Goal: Use online tool/utility: Utilize a website feature to perform a specific function

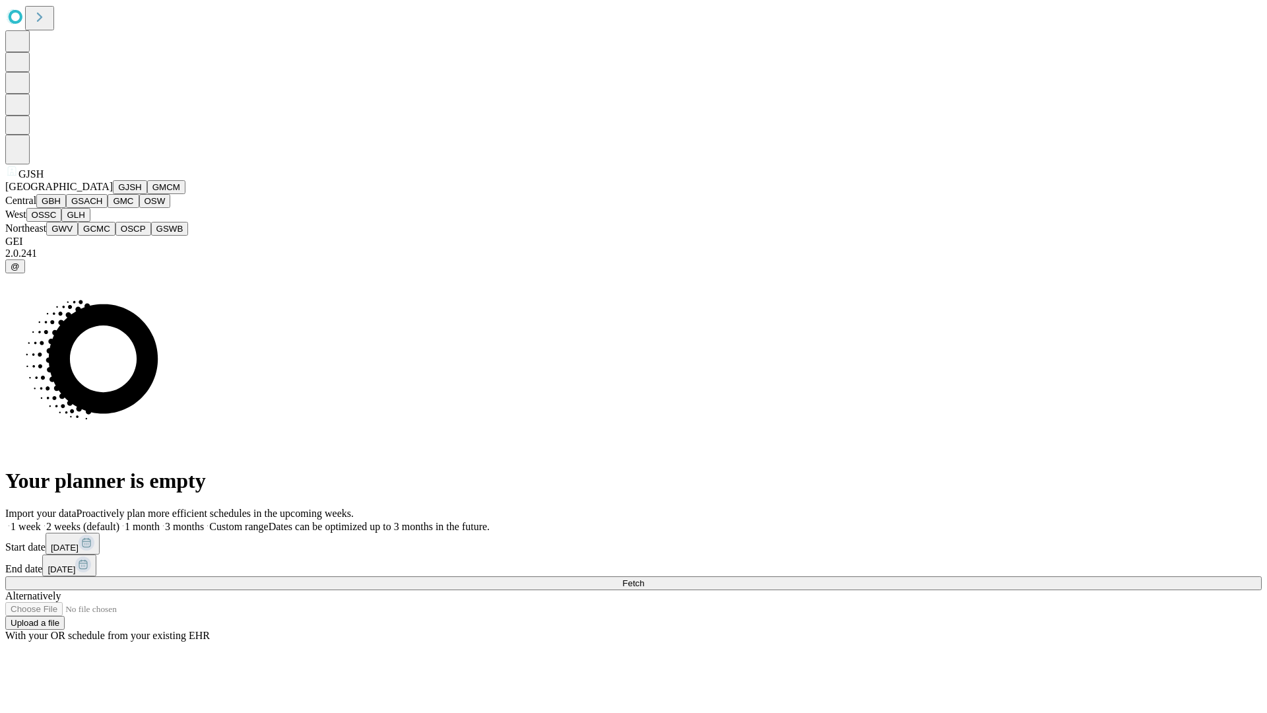
click at [113, 194] on button "GJSH" at bounding box center [130, 187] width 34 height 14
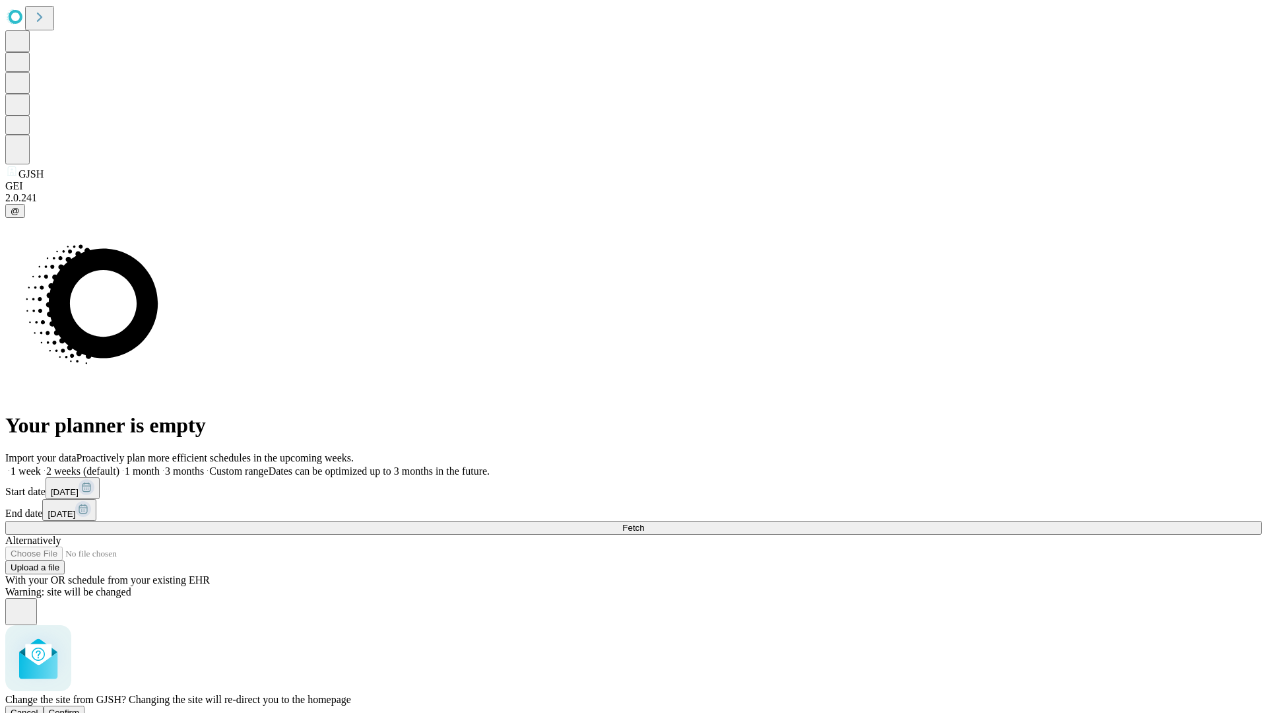
click at [80, 708] on span "Confirm" at bounding box center [64, 713] width 31 height 10
click at [119, 465] on label "2 weeks (default)" at bounding box center [80, 470] width 79 height 11
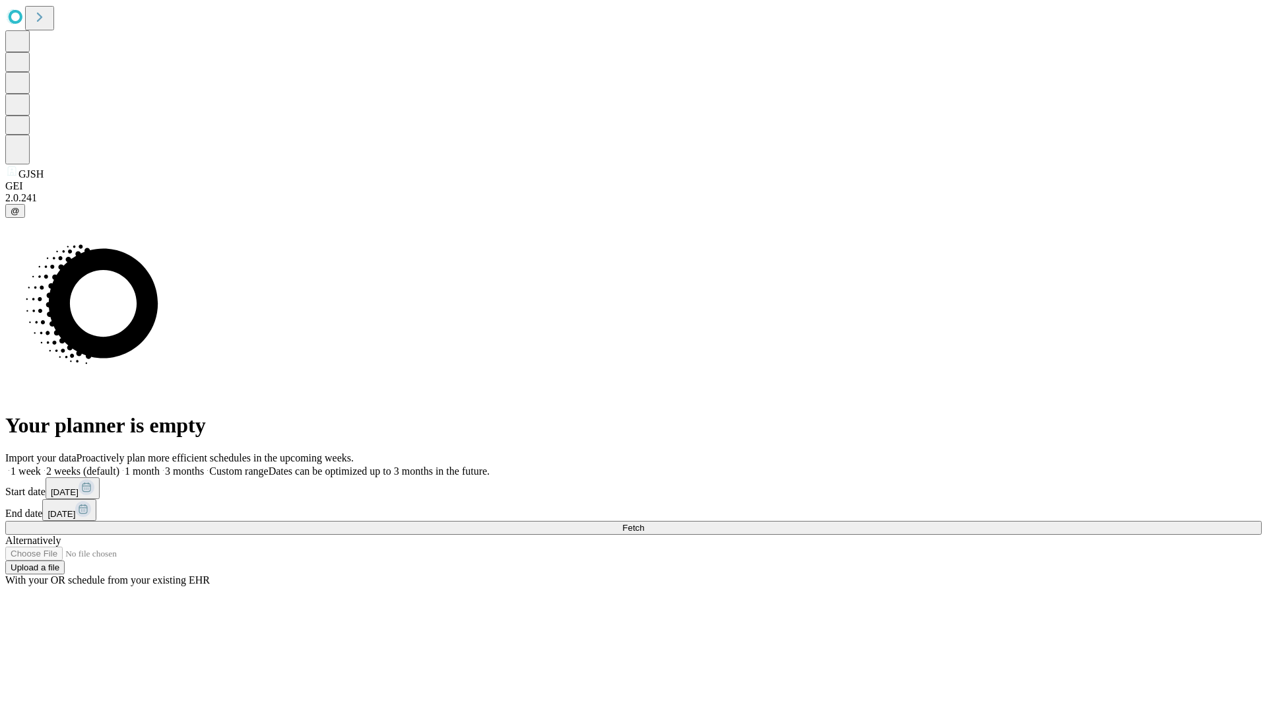
click at [644, 523] on span "Fetch" at bounding box center [633, 528] width 22 height 10
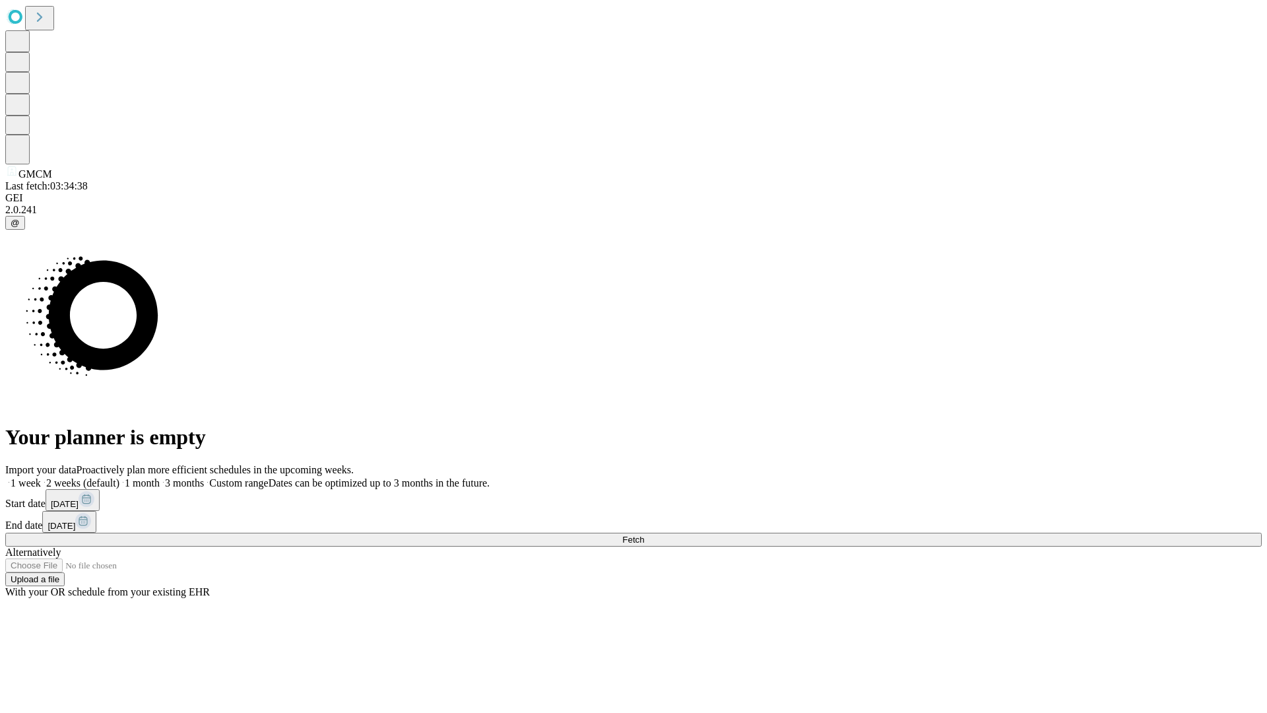
click at [119, 477] on label "2 weeks (default)" at bounding box center [80, 482] width 79 height 11
click at [644, 535] on span "Fetch" at bounding box center [633, 540] width 22 height 10
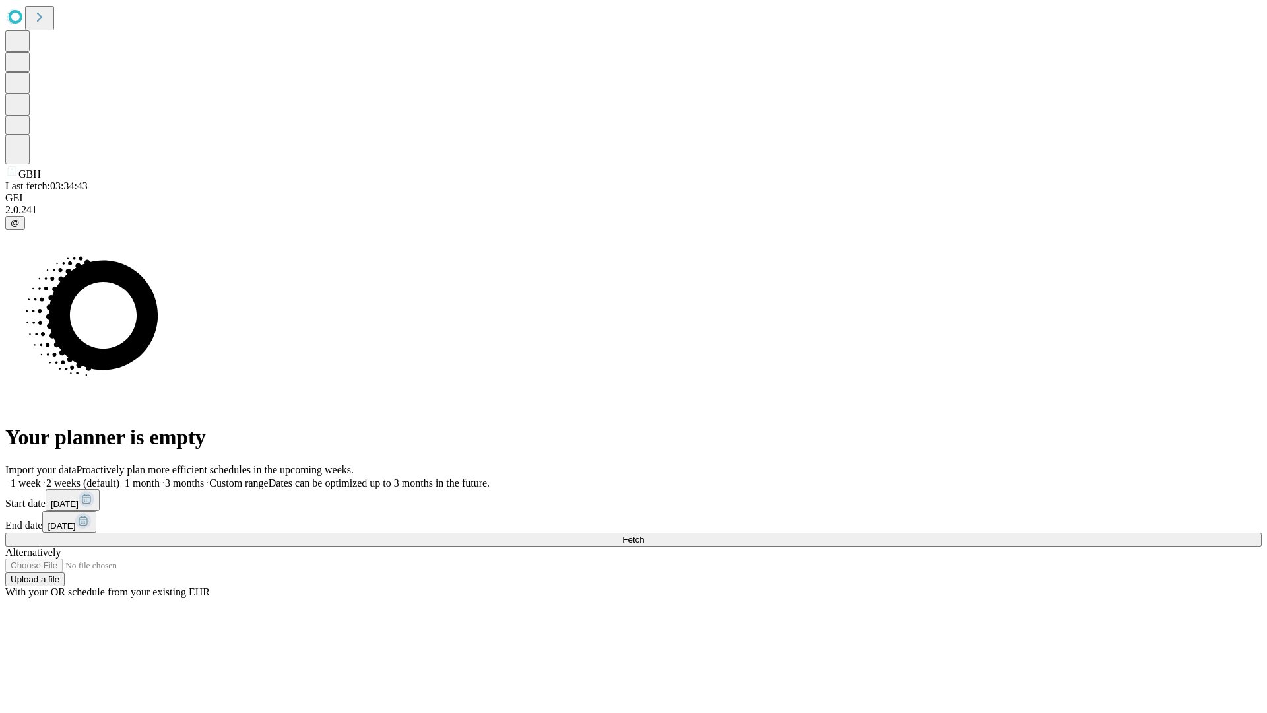
click at [119, 477] on label "2 weeks (default)" at bounding box center [80, 482] width 79 height 11
click at [644, 535] on span "Fetch" at bounding box center [633, 540] width 22 height 10
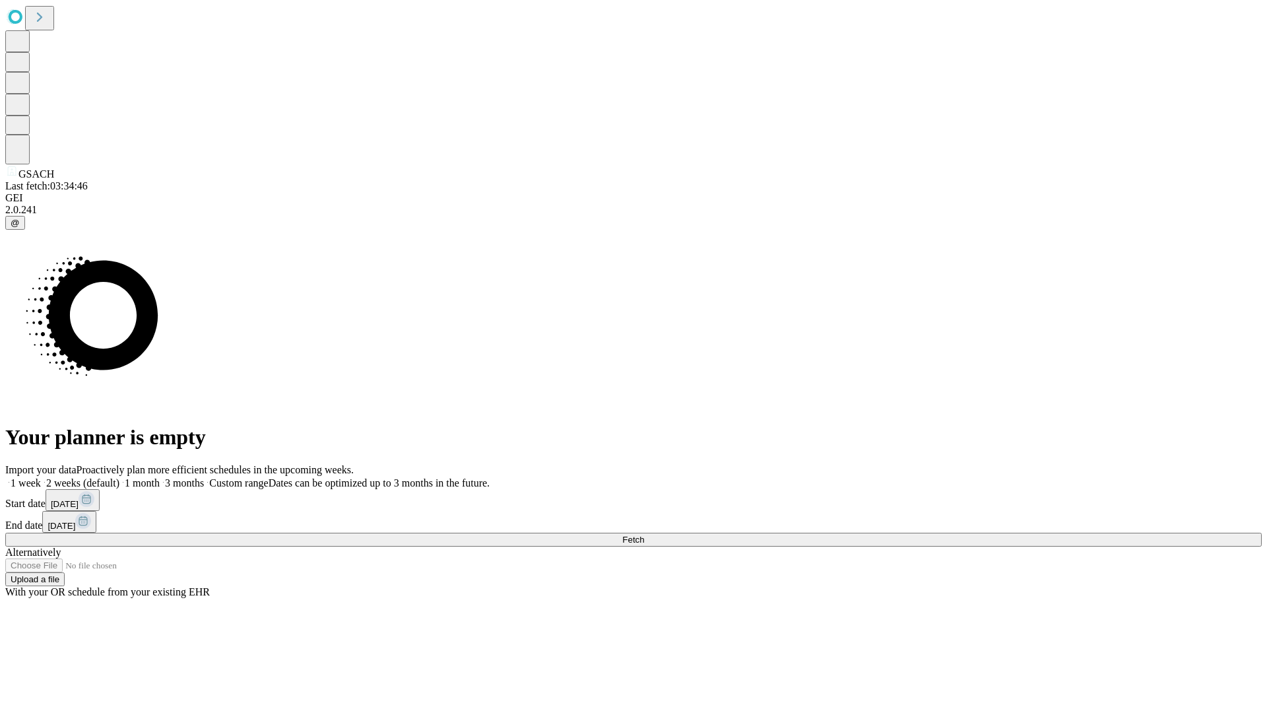
click at [119, 477] on label "2 weeks (default)" at bounding box center [80, 482] width 79 height 11
click at [644, 535] on span "Fetch" at bounding box center [633, 540] width 22 height 10
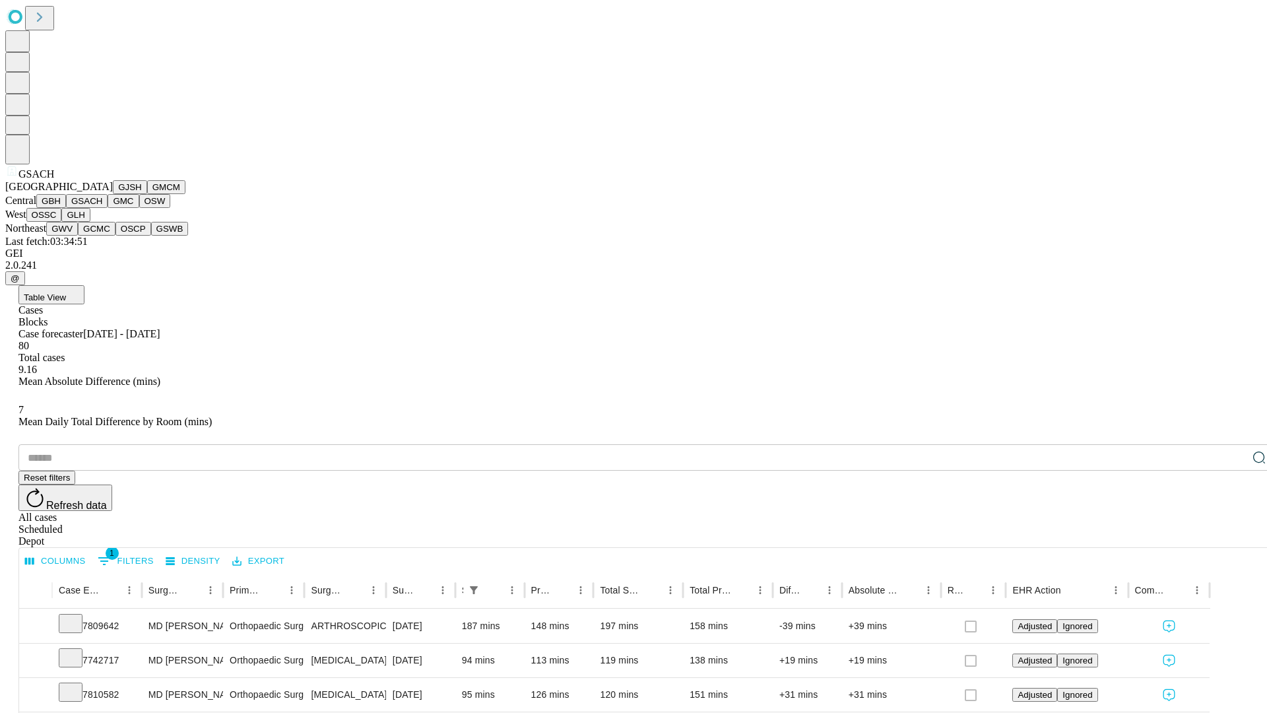
click at [108, 208] on button "GMC" at bounding box center [123, 201] width 31 height 14
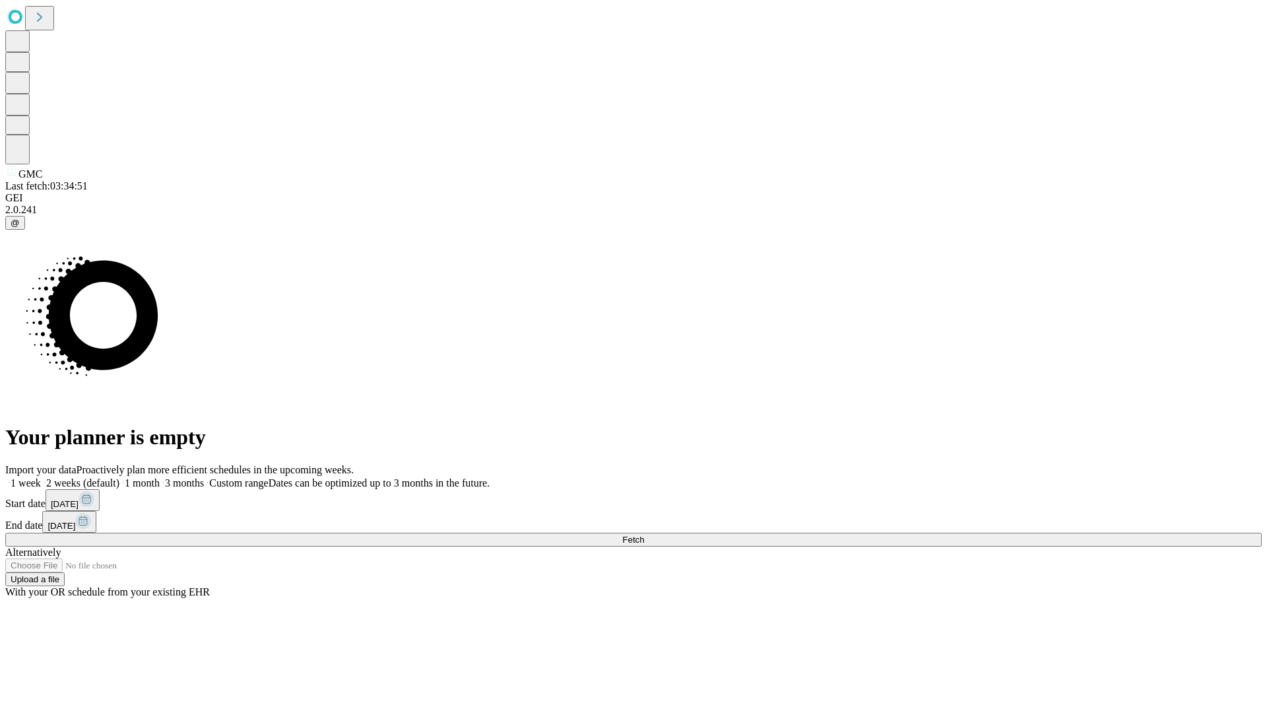
click at [119, 477] on label "2 weeks (default)" at bounding box center [80, 482] width 79 height 11
click at [644, 535] on span "Fetch" at bounding box center [633, 540] width 22 height 10
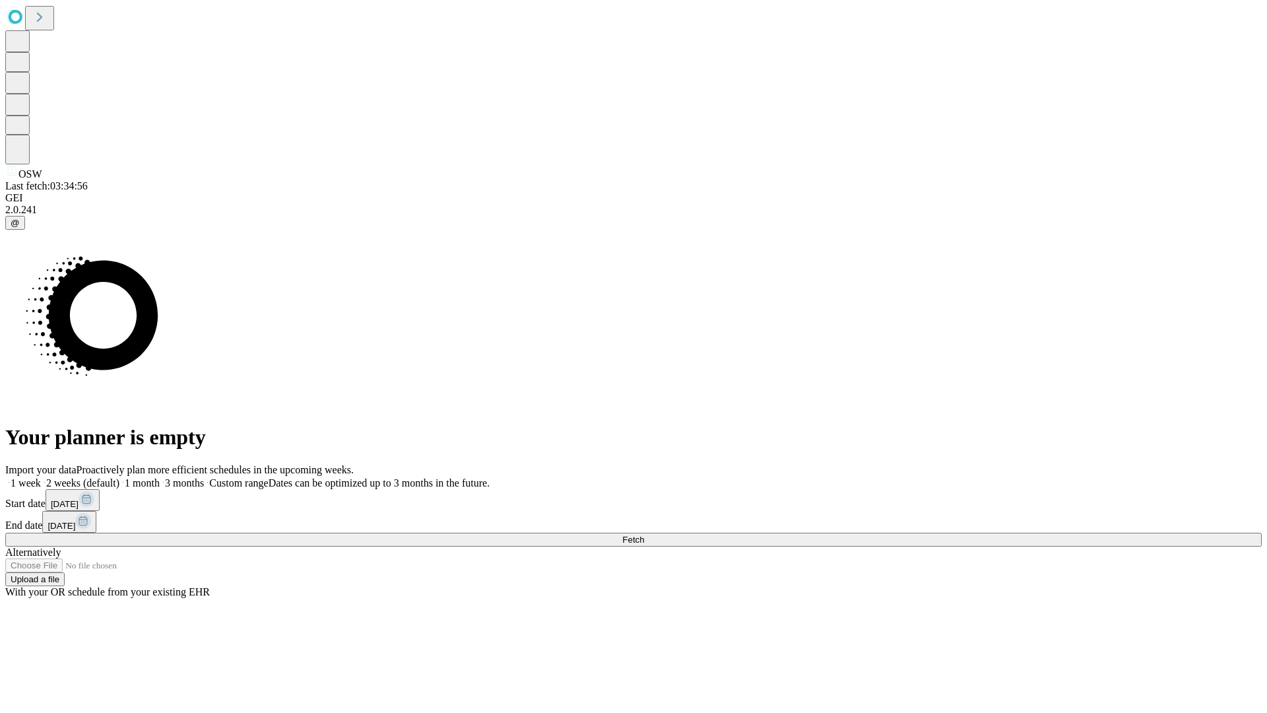
click at [119, 477] on label "2 weeks (default)" at bounding box center [80, 482] width 79 height 11
click at [644, 535] on span "Fetch" at bounding box center [633, 540] width 22 height 10
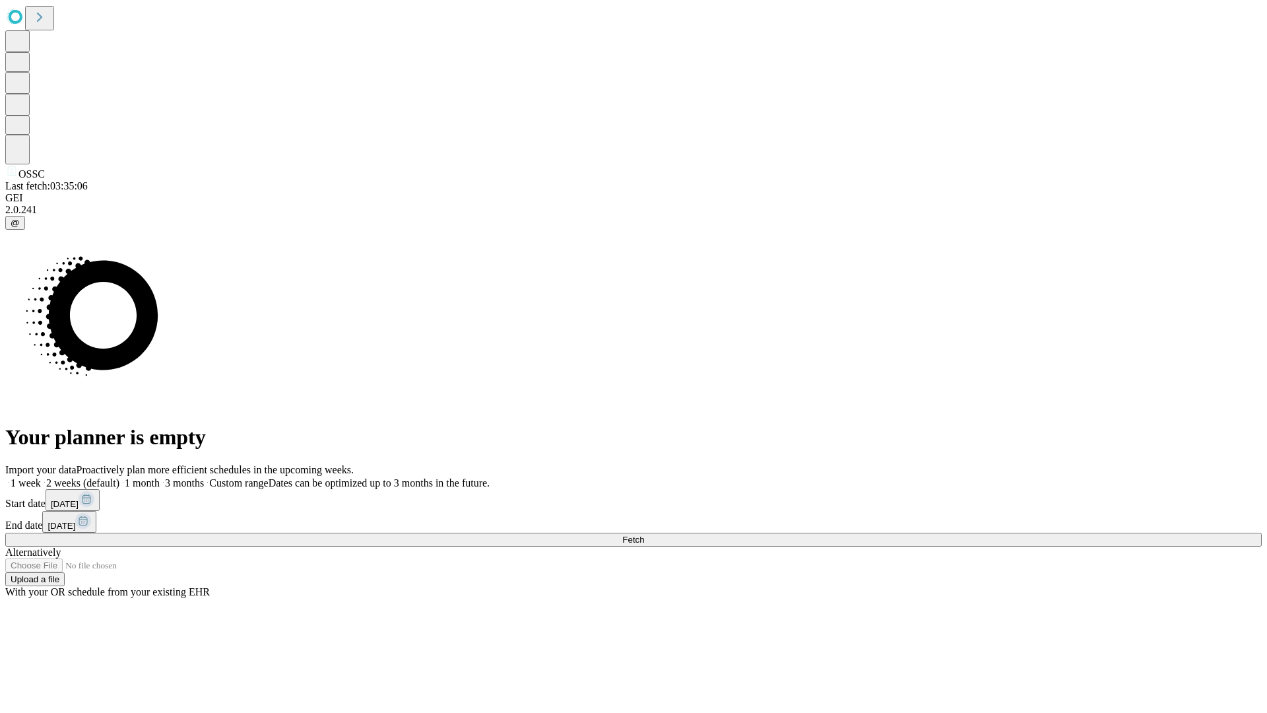
click at [119, 477] on label "2 weeks (default)" at bounding box center [80, 482] width 79 height 11
click at [644, 535] on span "Fetch" at bounding box center [633, 540] width 22 height 10
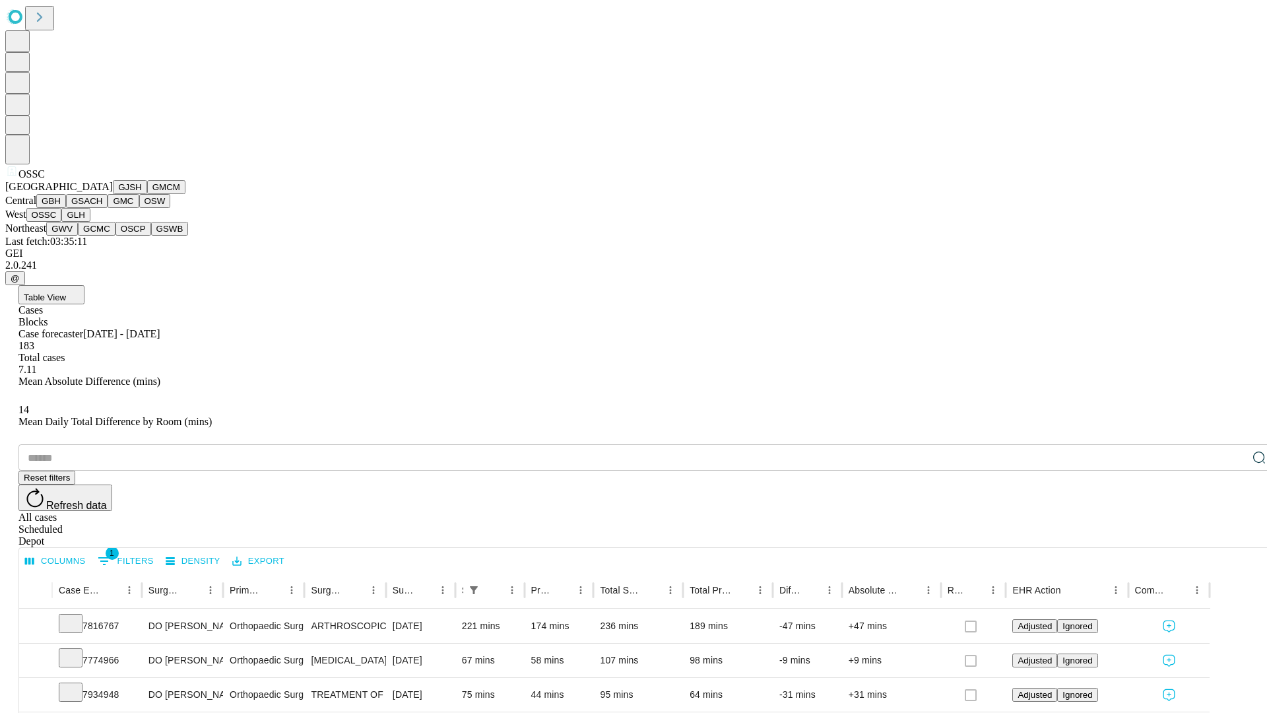
click at [90, 222] on button "GLH" at bounding box center [75, 215] width 28 height 14
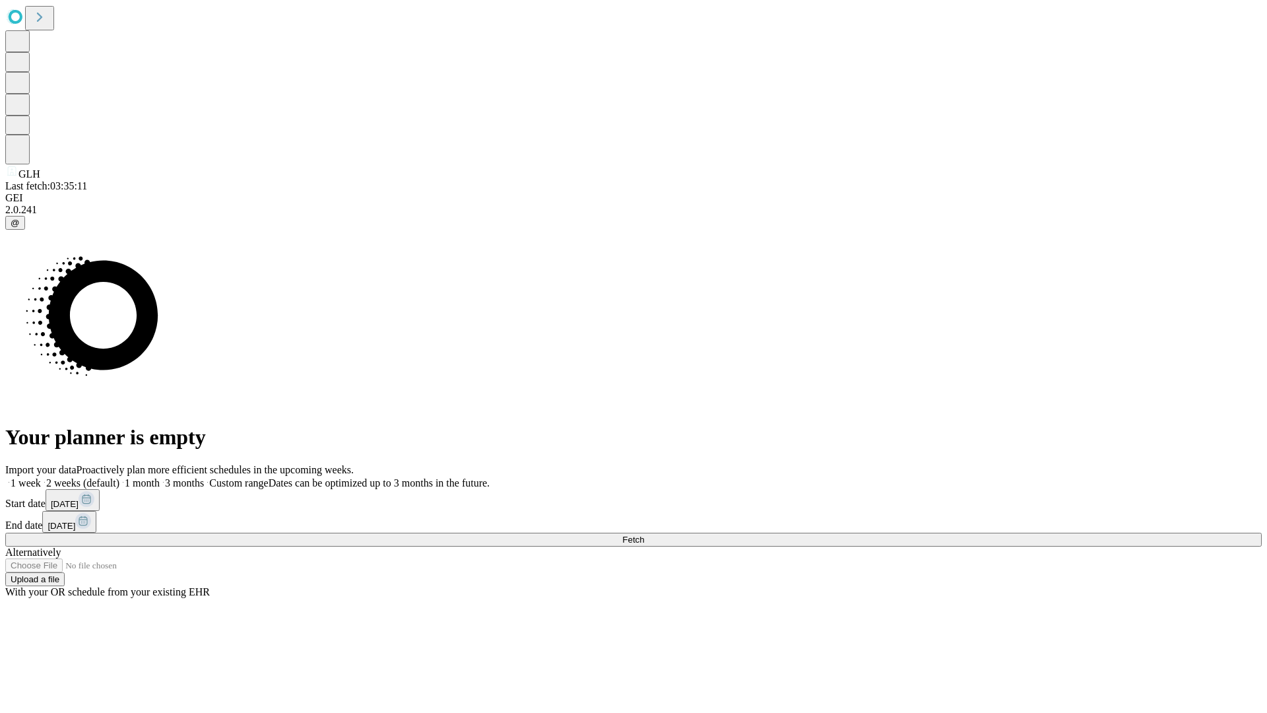
click at [119, 477] on label "2 weeks (default)" at bounding box center [80, 482] width 79 height 11
click at [644, 535] on span "Fetch" at bounding box center [633, 540] width 22 height 10
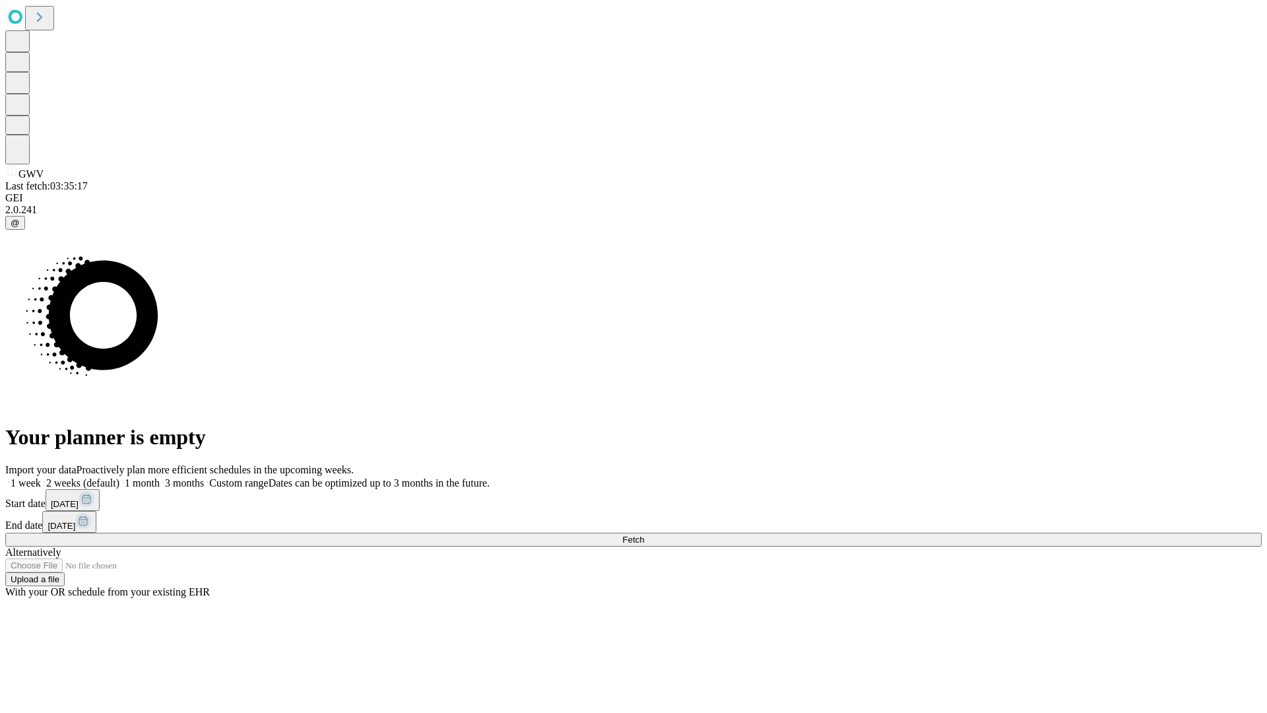
click at [119, 477] on label "2 weeks (default)" at bounding box center [80, 482] width 79 height 11
click at [644, 535] on span "Fetch" at bounding box center [633, 540] width 22 height 10
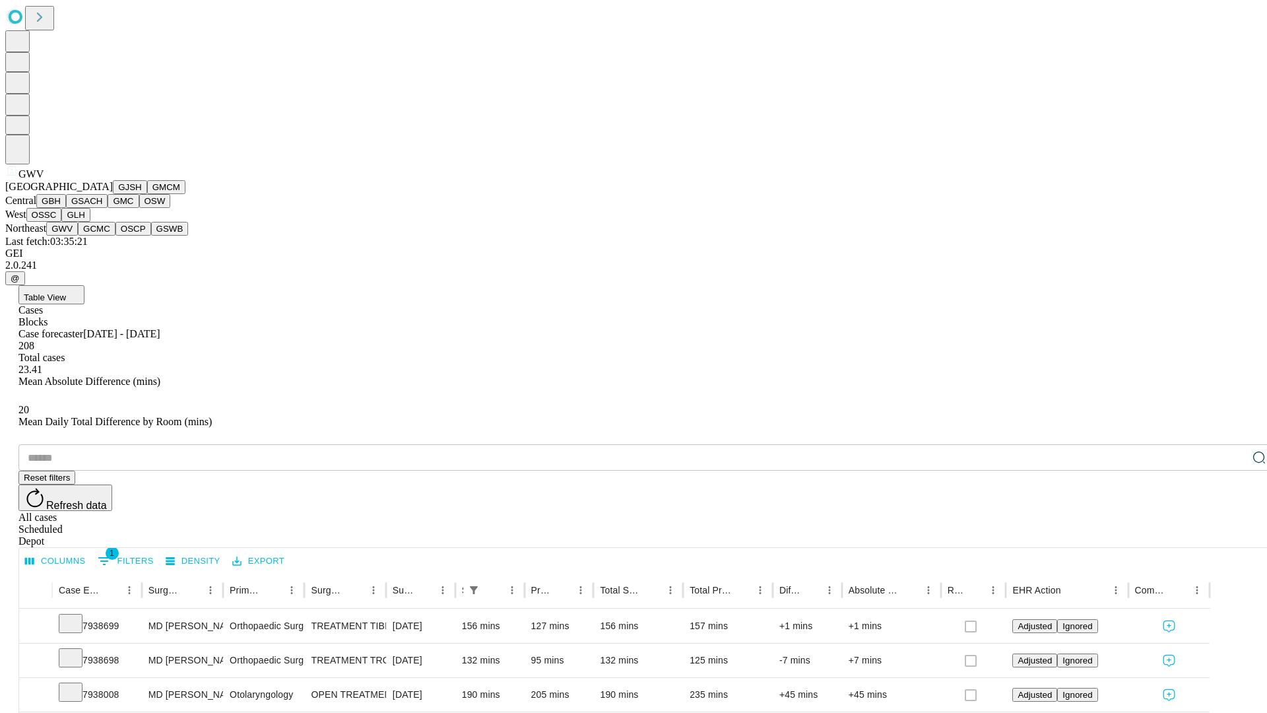
click at [102, 236] on button "GCMC" at bounding box center [97, 229] width 38 height 14
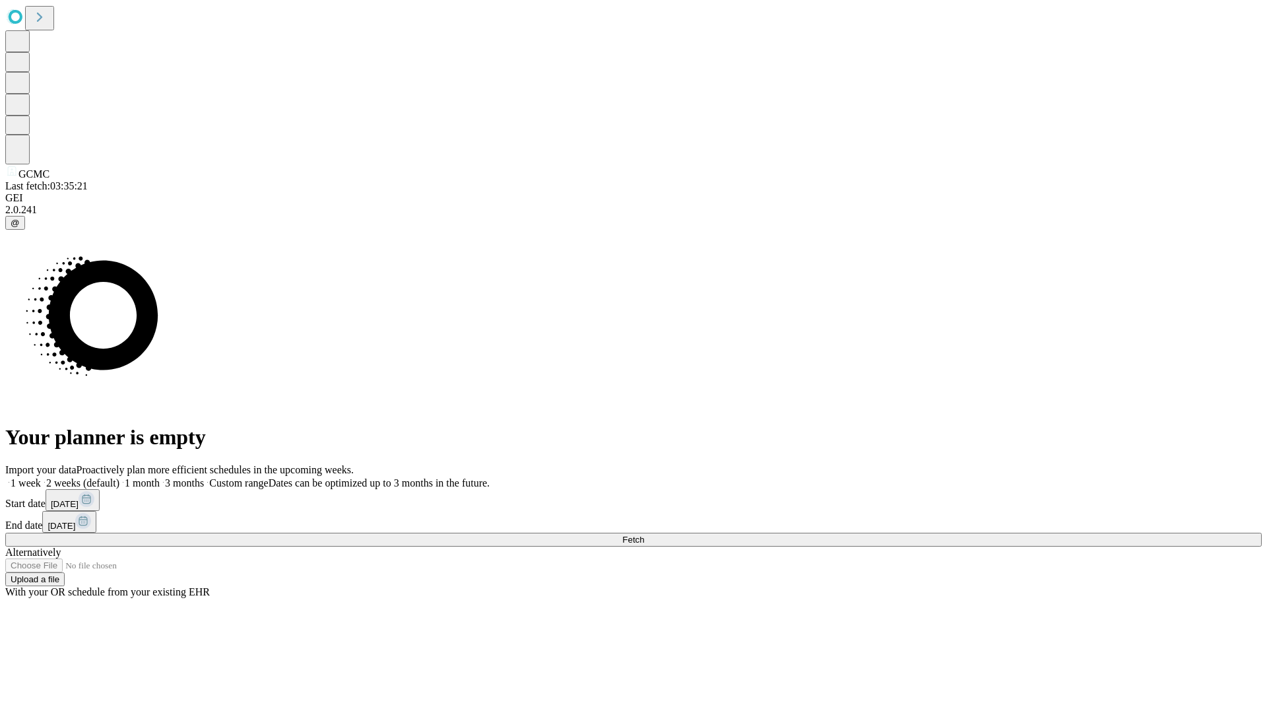
click at [119, 477] on label "2 weeks (default)" at bounding box center [80, 482] width 79 height 11
click at [644, 535] on span "Fetch" at bounding box center [633, 540] width 22 height 10
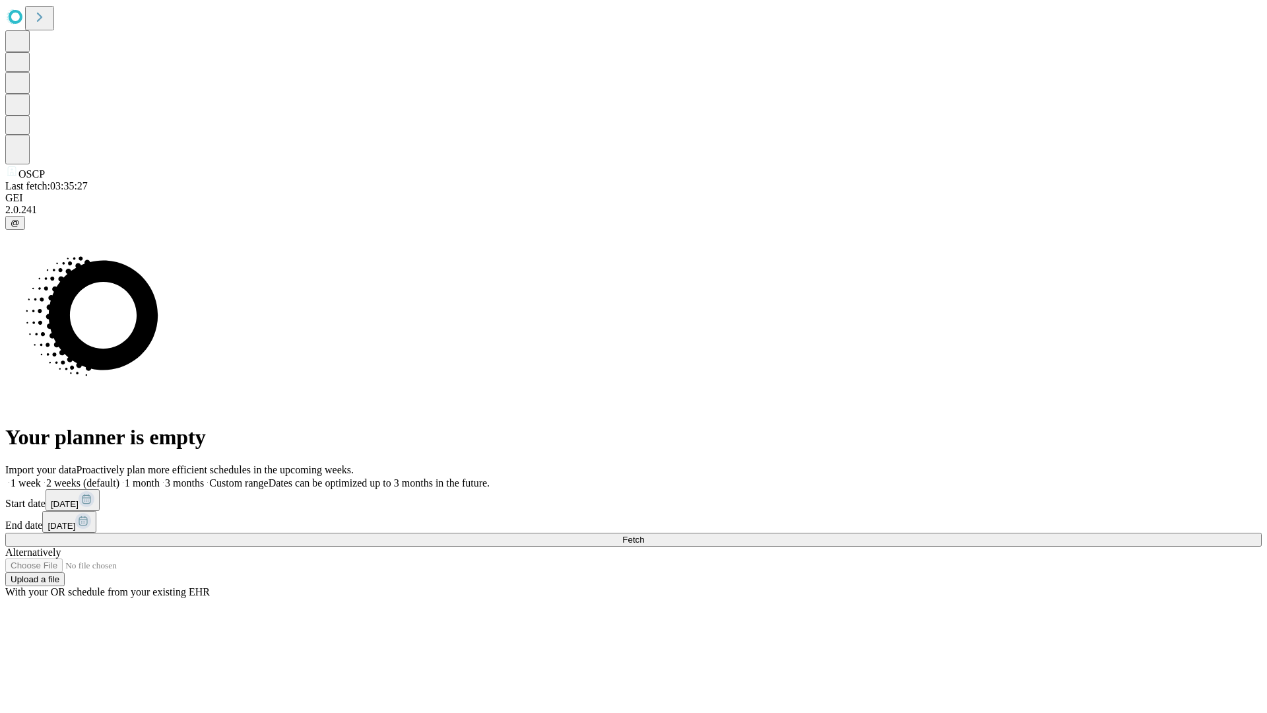
click at [119, 477] on label "2 weeks (default)" at bounding box center [80, 482] width 79 height 11
click at [644, 535] on span "Fetch" at bounding box center [633, 540] width 22 height 10
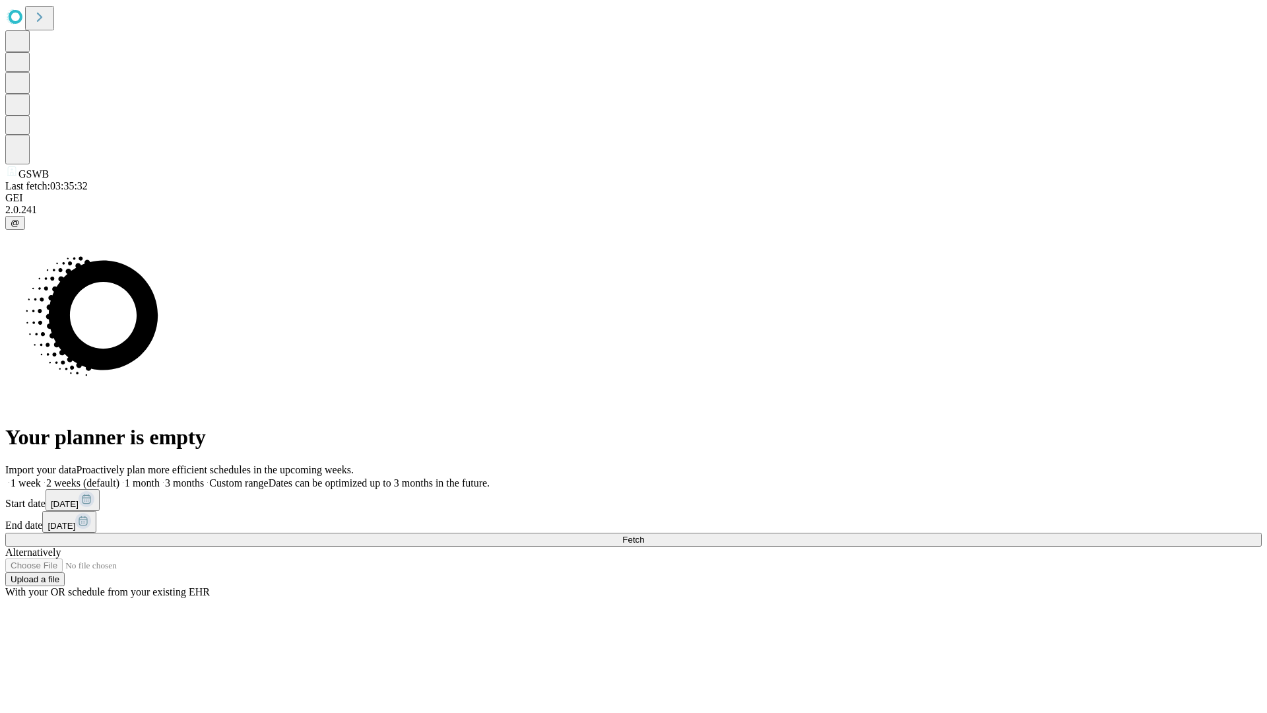
click at [119, 477] on label "2 weeks (default)" at bounding box center [80, 482] width 79 height 11
click at [644, 535] on span "Fetch" at bounding box center [633, 540] width 22 height 10
